Goal: Navigation & Orientation: Understand site structure

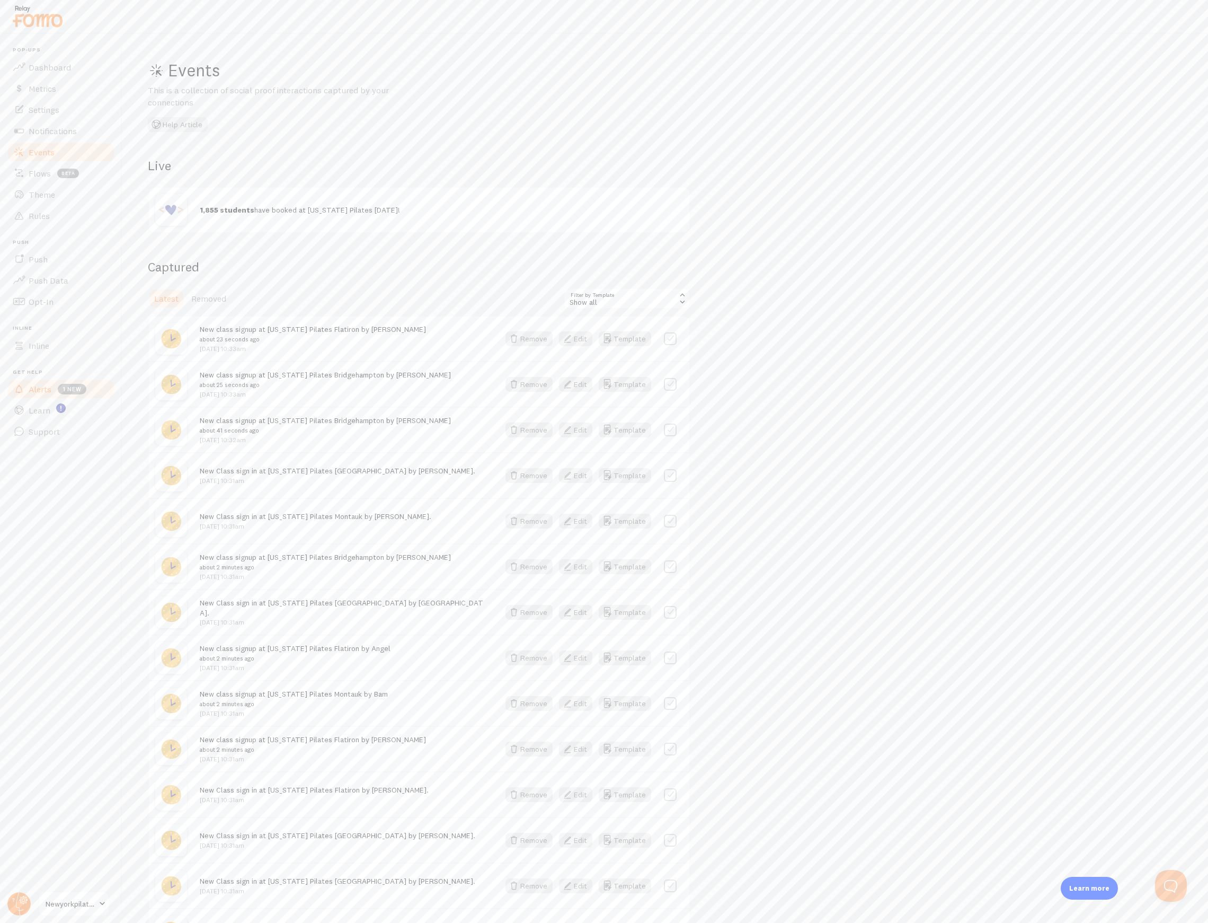
click at [34, 392] on span "Alerts" at bounding box center [40, 389] width 23 height 11
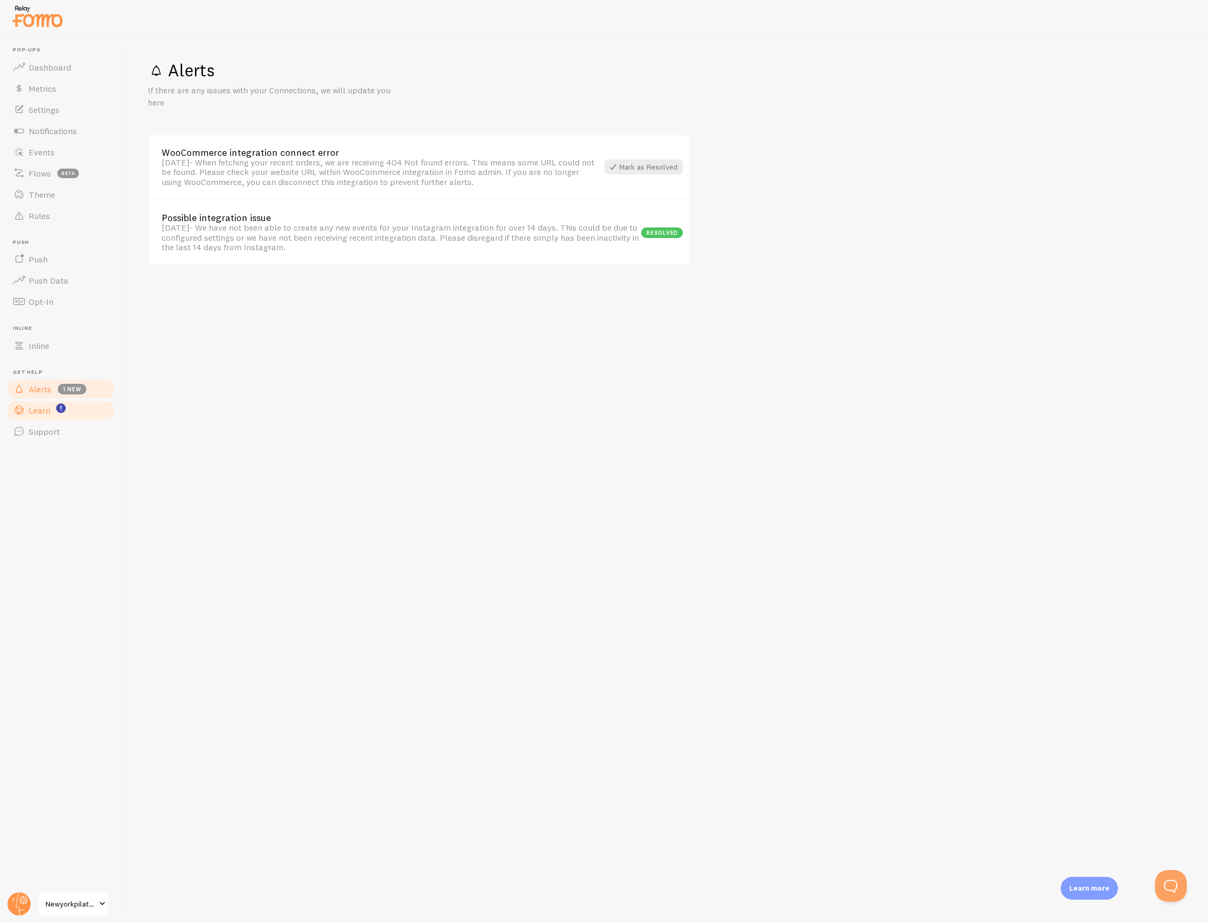
click at [47, 403] on link "Learn" at bounding box center [60, 410] width 109 height 21
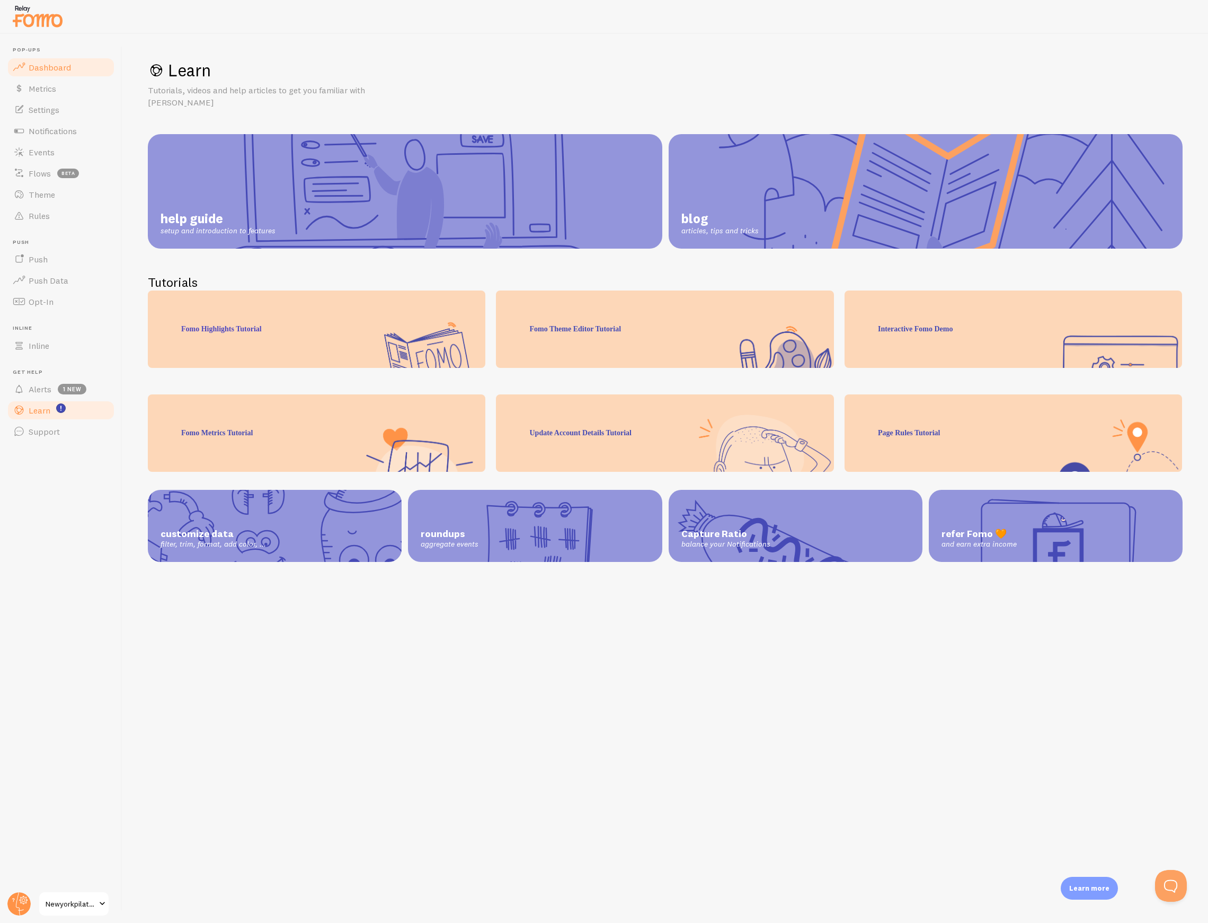
click at [60, 58] on link "Dashboard" at bounding box center [60, 67] width 109 height 21
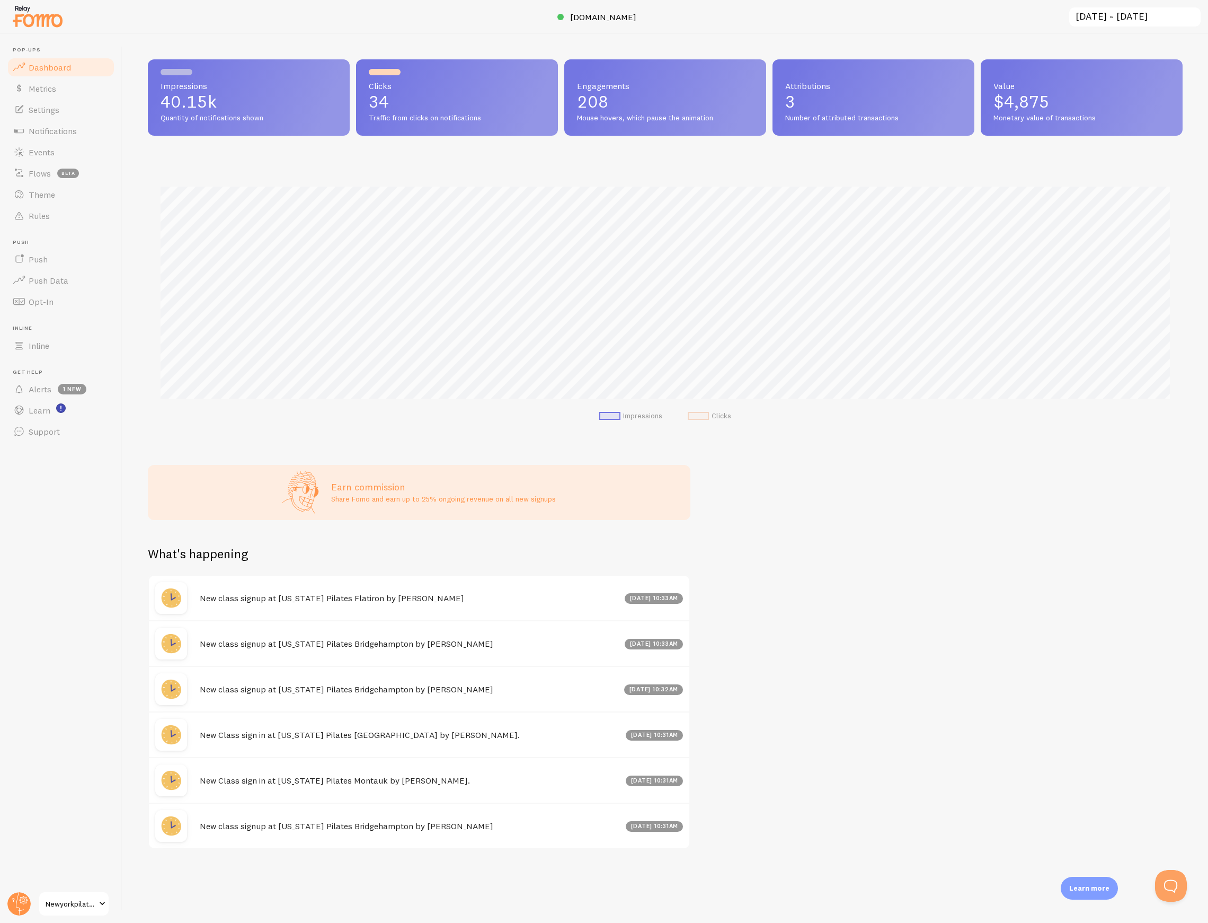
scroll to position [278, 1034]
click at [1161, 889] on button "Open Beacon popover" at bounding box center [1169, 884] width 32 height 32
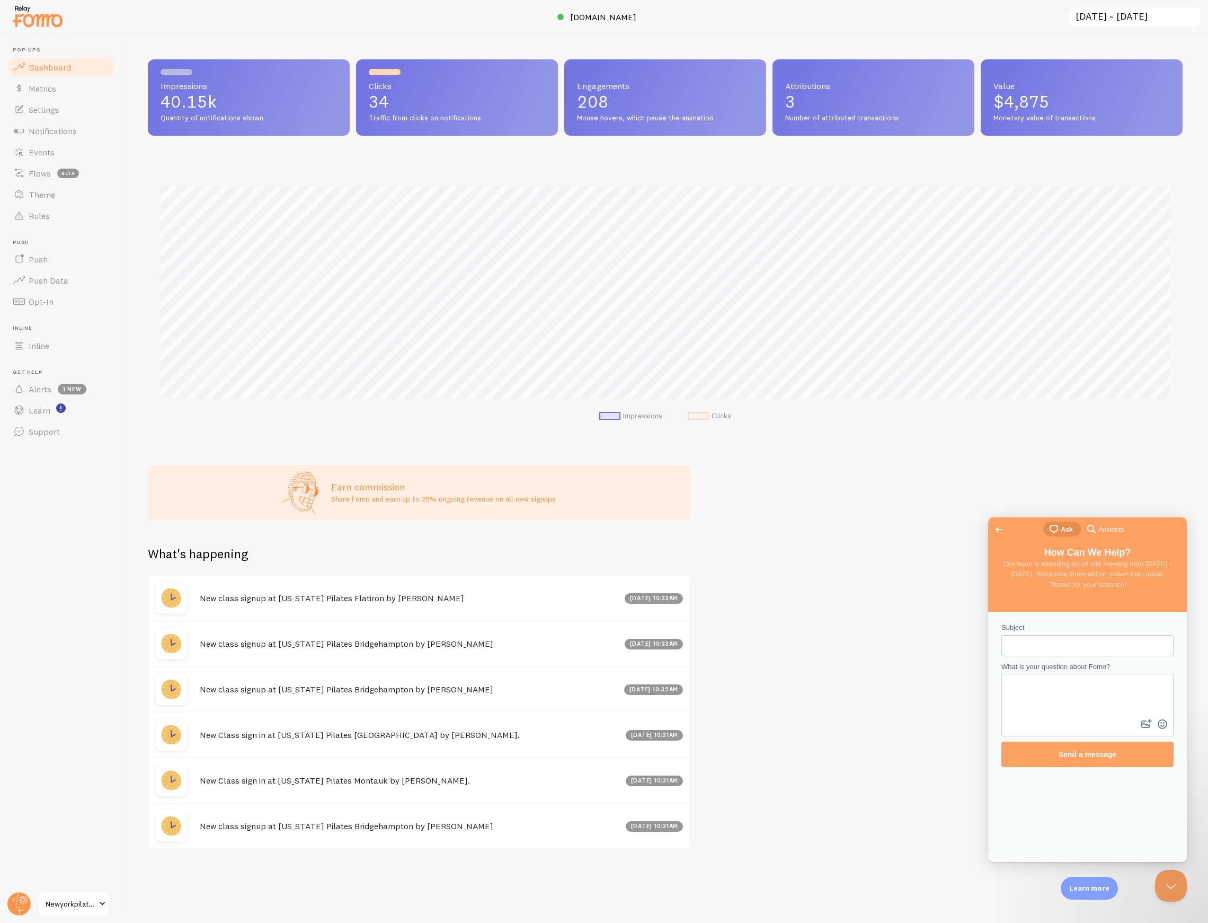
scroll to position [0, 0]
click at [995, 522] on link "Go back" at bounding box center [999, 529] width 26 height 15
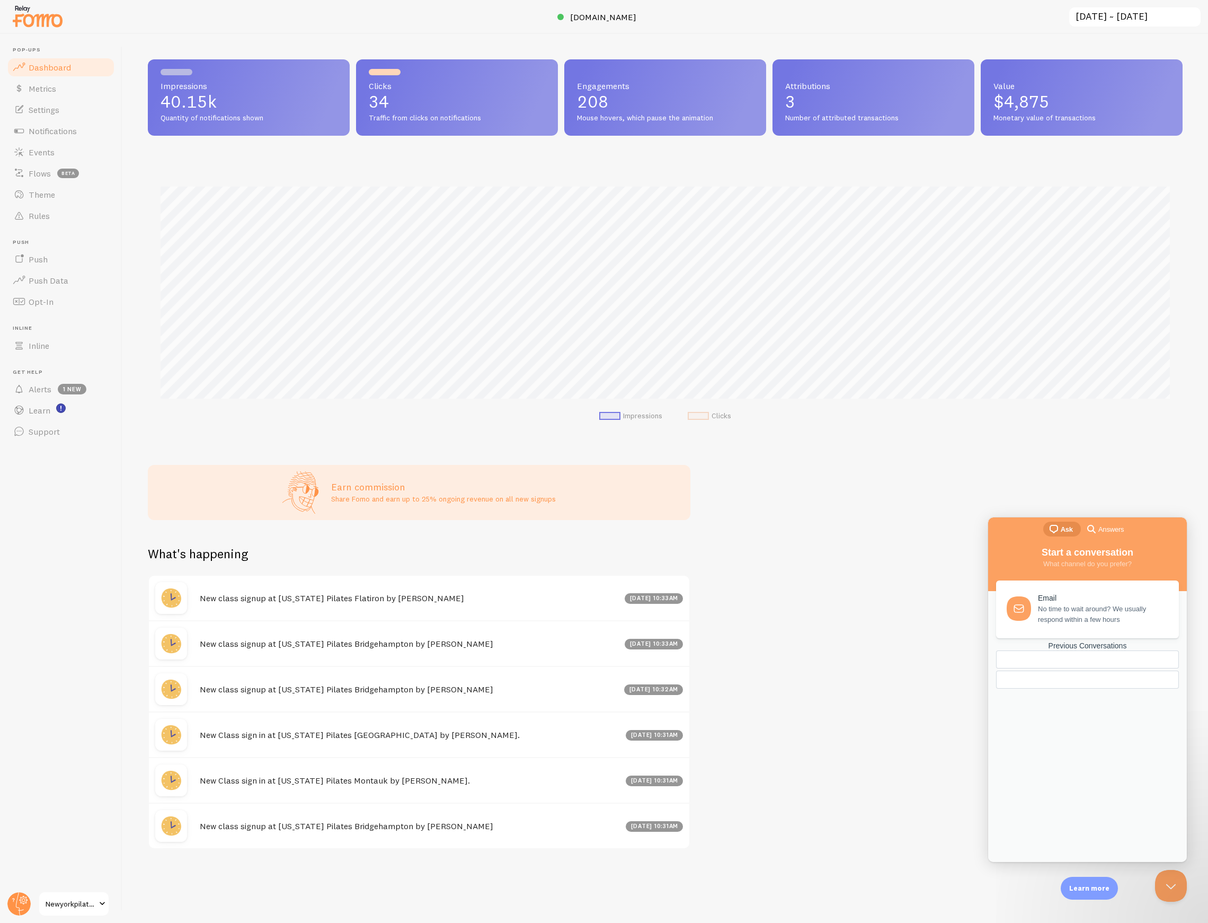
click at [1085, 679] on div at bounding box center [1063, 679] width 116 height 0
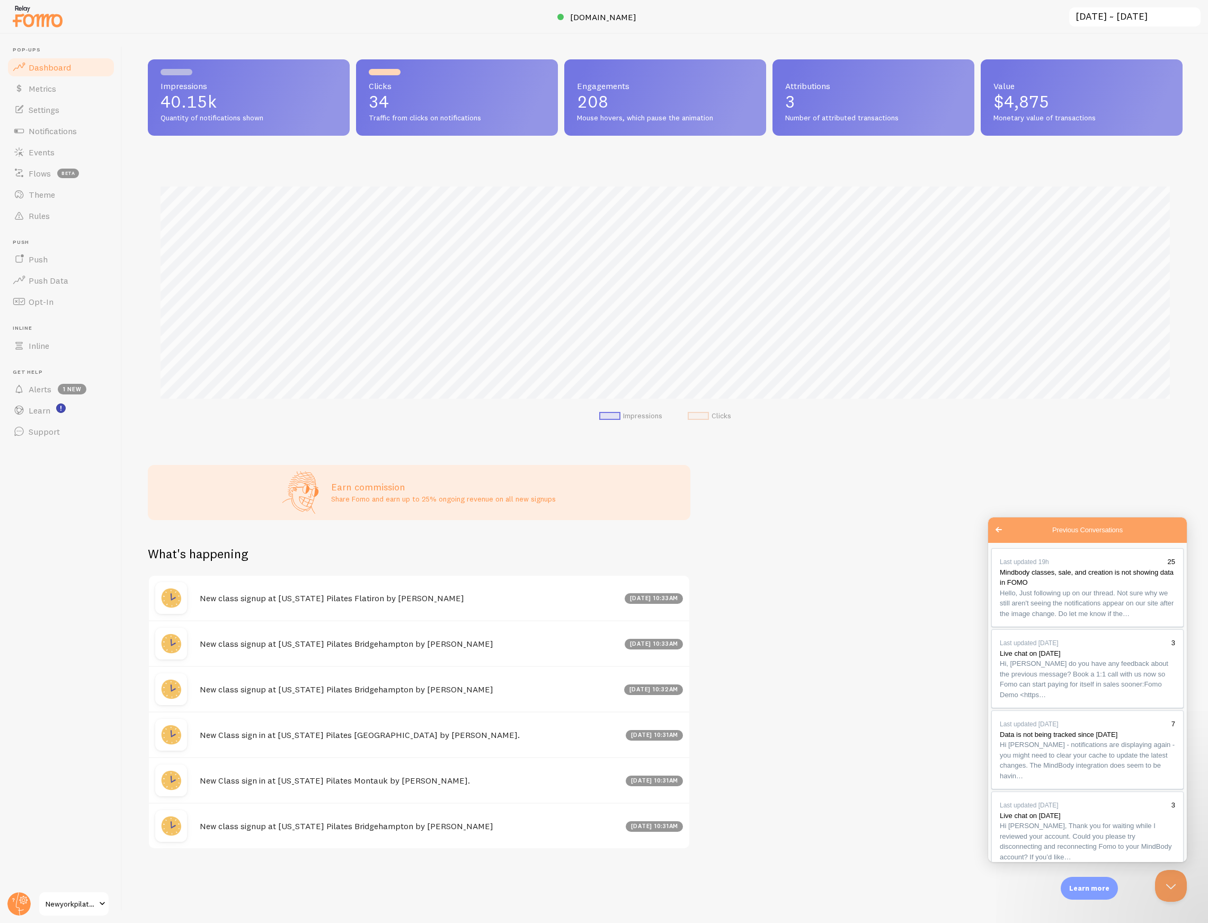
click at [880, 706] on div "Impressions 40.15k Quantity of notifications shown Clicks 34 Traffic from click…" at bounding box center [665, 478] width 1086 height 889
